Goal: Check status: Check status

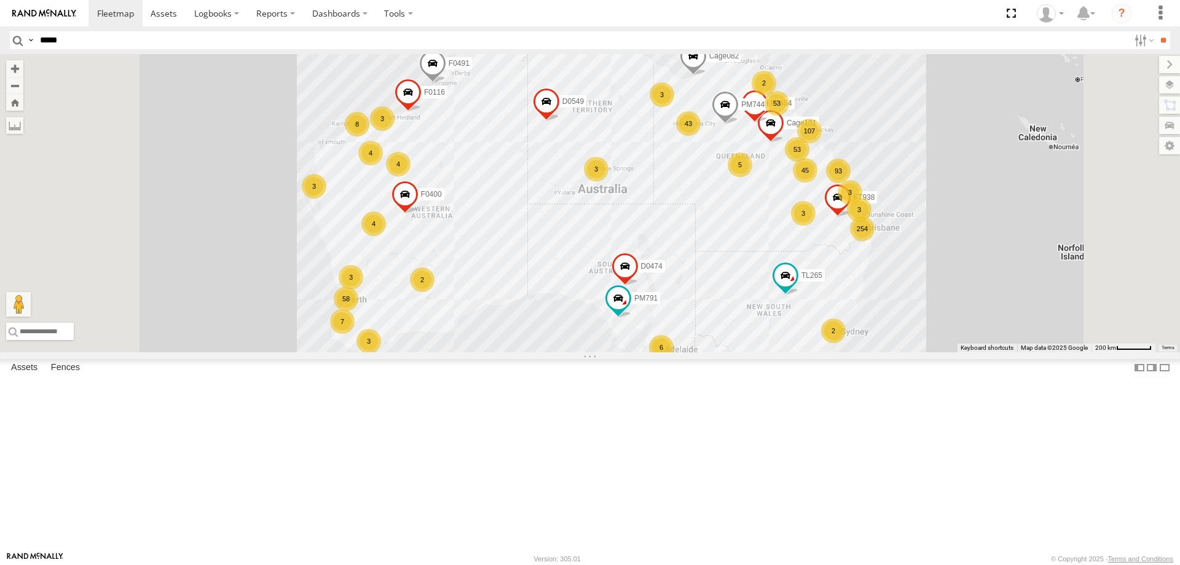
type input "*****"
click at [1156, 31] on input "**" at bounding box center [1163, 40] width 14 height 18
